Goal: Book appointment/travel/reservation

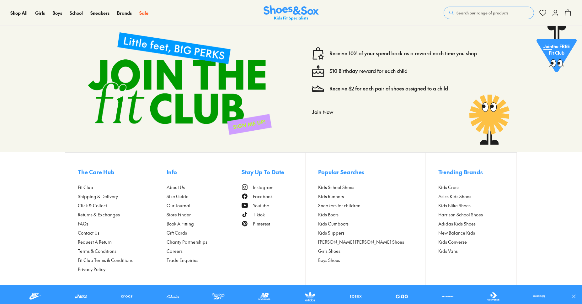
scroll to position [2513, 0]
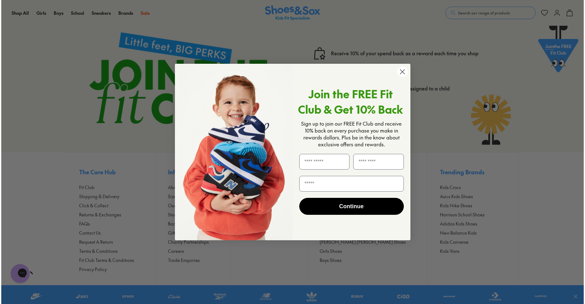
scroll to position [2725, 0]
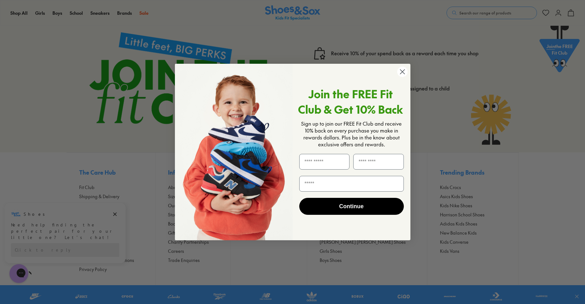
click at [181, 152] on img "POPUP Form" at bounding box center [234, 152] width 118 height 177
click at [403, 73] on circle "Close dialog" at bounding box center [402, 72] width 10 height 10
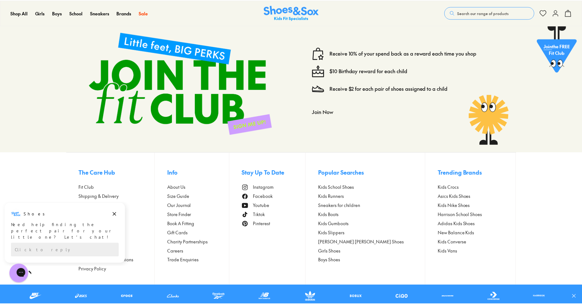
scroll to position [2717, 0]
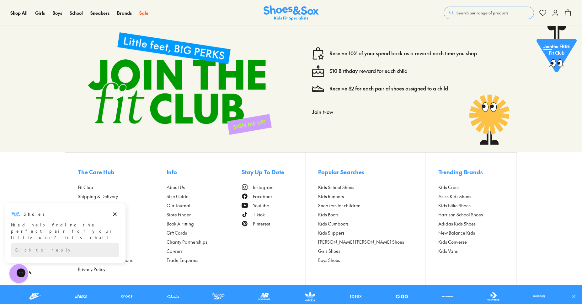
click at [193, 224] on span "Book A Fitting" at bounding box center [180, 223] width 27 height 7
